Goal: Transaction & Acquisition: Purchase product/service

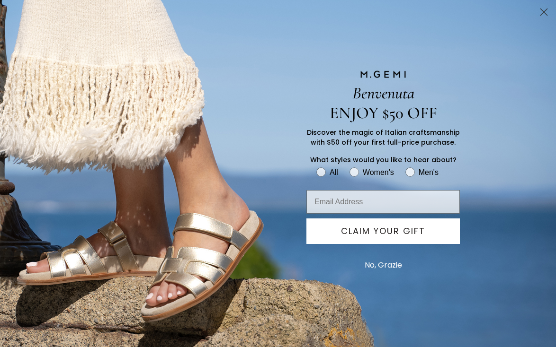
scroll to position [437, 0]
click at [391, 268] on button "No, Grazie" at bounding box center [383, 266] width 47 height 24
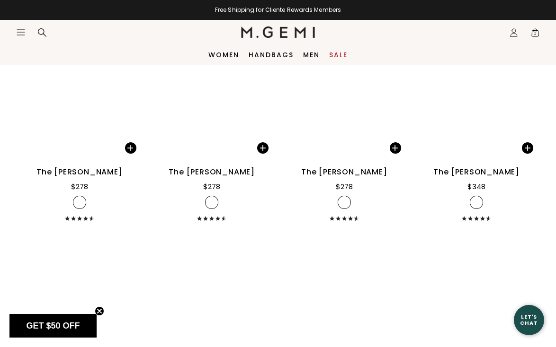
scroll to position [3136, 0]
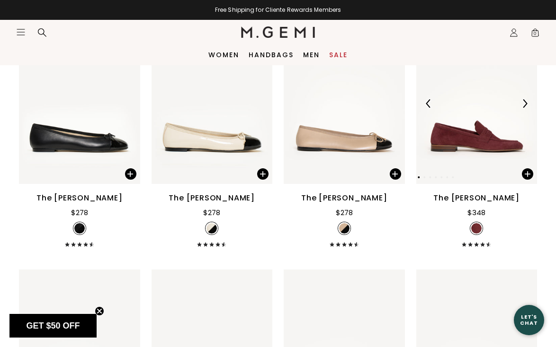
click at [458, 151] on img at bounding box center [476, 103] width 121 height 161
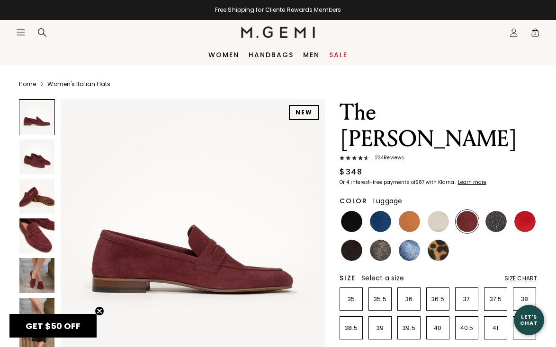
click at [407, 211] on img at bounding box center [409, 221] width 21 height 21
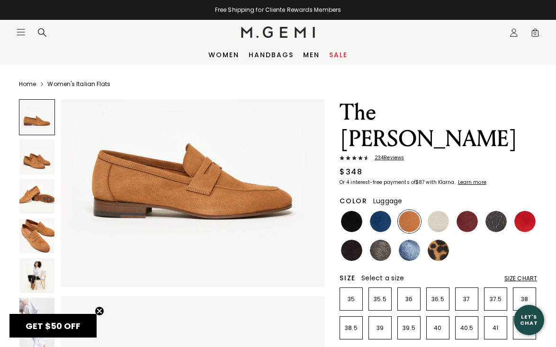
scroll to position [77, 0]
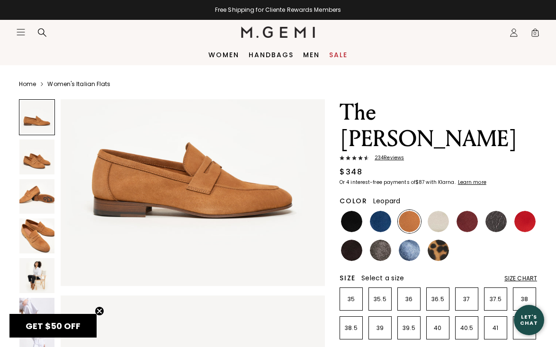
click at [441, 240] on img at bounding box center [437, 250] width 21 height 21
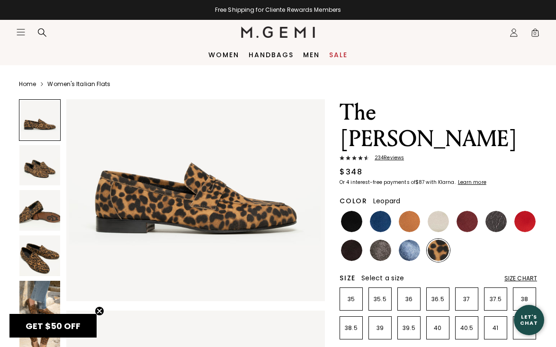
scroll to position [64, 0]
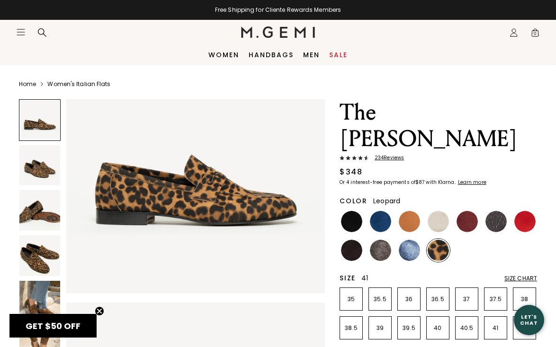
click at [496, 325] on p "41" at bounding box center [495, 329] width 22 height 8
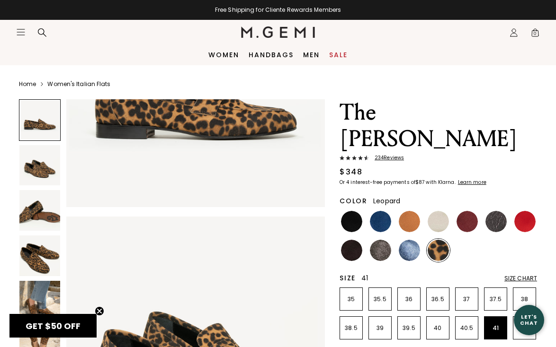
scroll to position [187, 0]
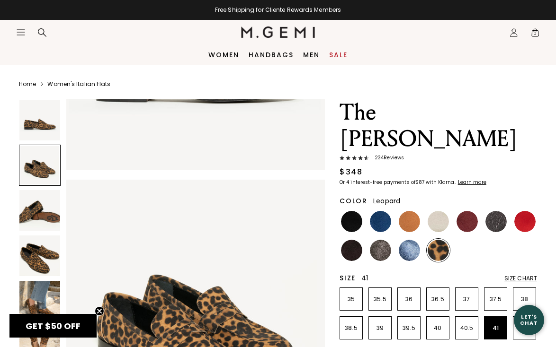
click at [40, 291] on img at bounding box center [39, 301] width 41 height 41
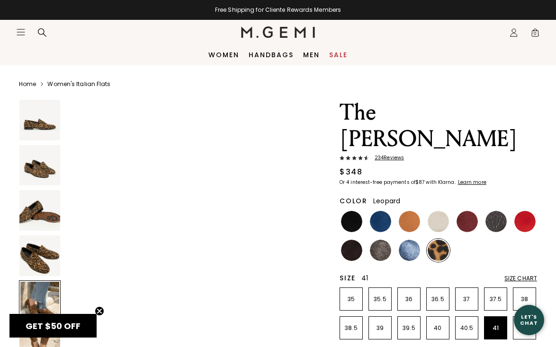
scroll to position [1110, 0]
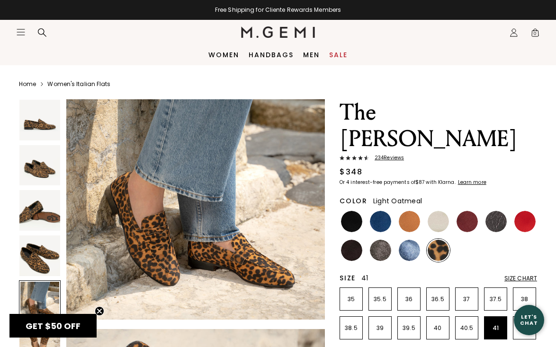
click at [435, 211] on img at bounding box center [437, 221] width 21 height 21
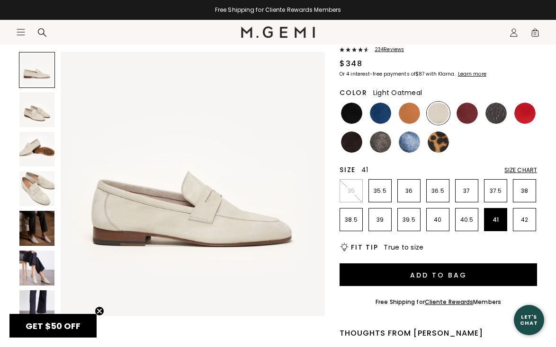
scroll to position [188, 0]
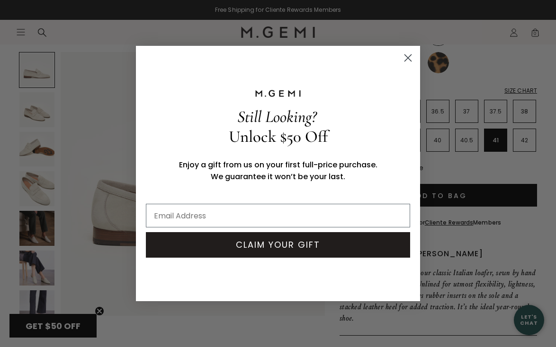
click at [405, 56] on circle "Close dialog" at bounding box center [408, 58] width 16 height 16
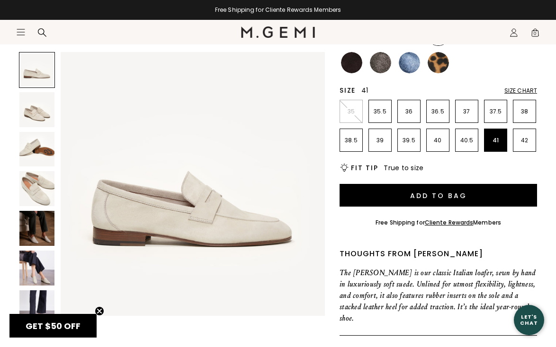
click at [41, 271] on img at bounding box center [36, 268] width 35 height 35
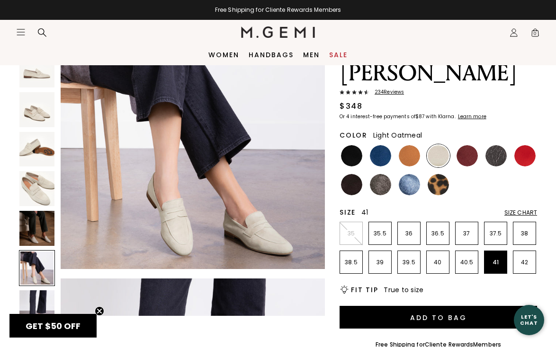
scroll to position [0, 0]
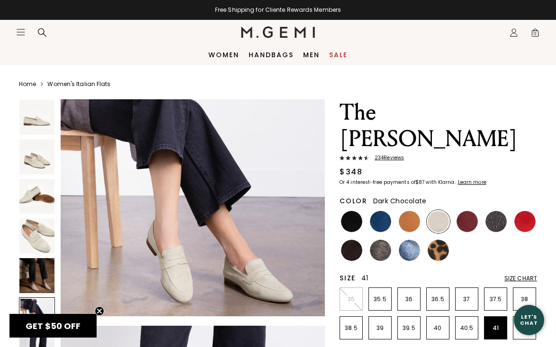
click at [355, 240] on img at bounding box center [351, 250] width 21 height 21
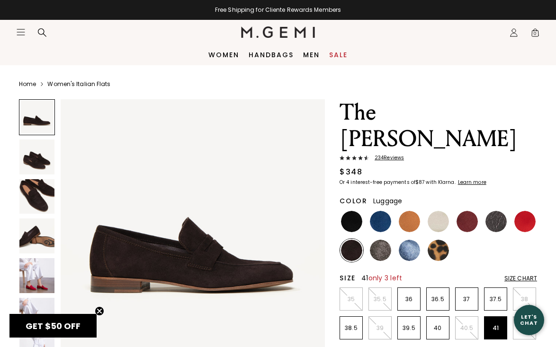
click at [404, 211] on img at bounding box center [409, 221] width 21 height 21
